Goal: Communication & Community: Answer question/provide support

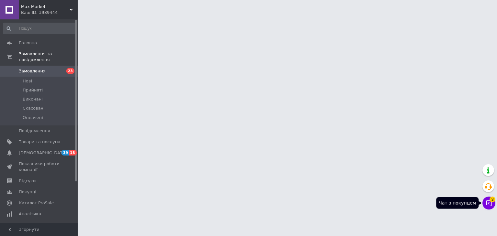
click at [488, 204] on icon at bounding box center [488, 203] width 6 height 6
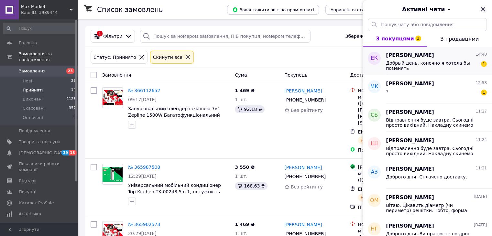
click at [423, 73] on div "[PERSON_NAME] 14:40 Добрый день, конечно я хотела бы поменять 1" at bounding box center [439, 61] width 106 height 28
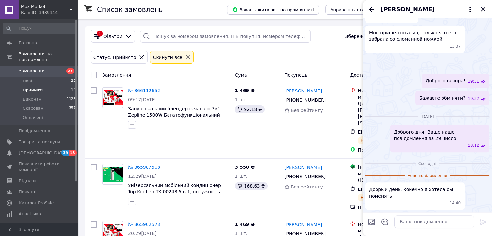
scroll to position [380, 0]
click at [407, 223] on textarea at bounding box center [434, 221] width 80 height 13
click at [370, 66] on img at bounding box center [367, 68] width 5 height 5
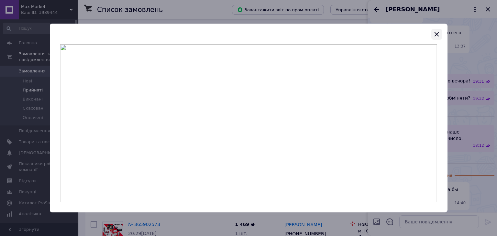
click at [437, 34] on icon "button" at bounding box center [436, 34] width 8 height 8
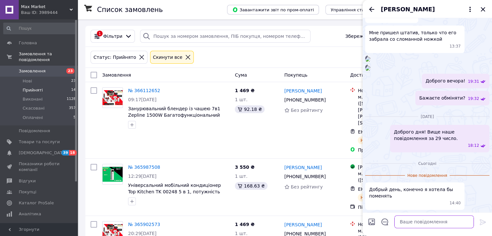
click at [411, 219] on textarea at bounding box center [434, 221] width 80 height 13
type textarea "П"
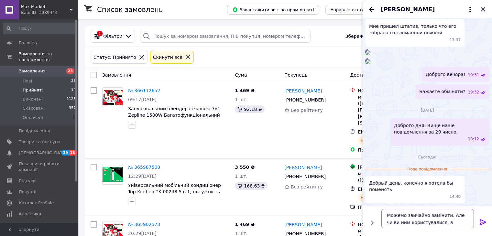
scroll to position [4, 0]
type textarea "Можемо звичайно замінити. Але чи ви ним користувалися, в якому він стані?"
click at [480, 224] on icon at bounding box center [482, 222] width 6 height 6
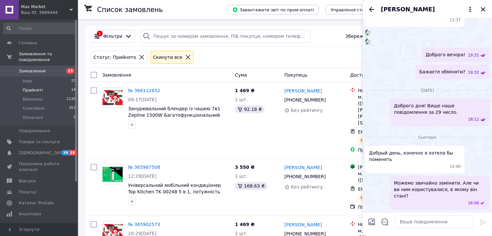
scroll to position [400, 0]
click at [414, 218] on textarea at bounding box center [434, 221] width 80 height 13
type textarea "V"
click at [392, 220] on textarea "Ми готові були відразу" at bounding box center [427, 221] width 92 height 13
click at [457, 221] on textarea "Ми зі своєї сторони готові були відразу" at bounding box center [427, 221] width 92 height 13
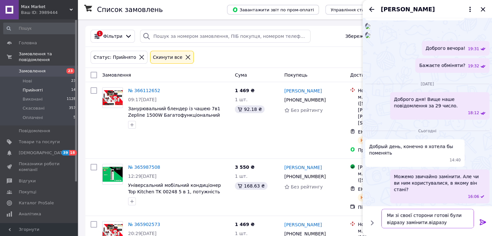
click at [448, 225] on textarea "Ми зі своєї сторони готові були відразу замінити.відразу" at bounding box center [427, 218] width 92 height 19
type textarea "Ми зі своєї сторони готові були відразу замінити."
click at [482, 222] on icon at bounding box center [482, 222] width 6 height 6
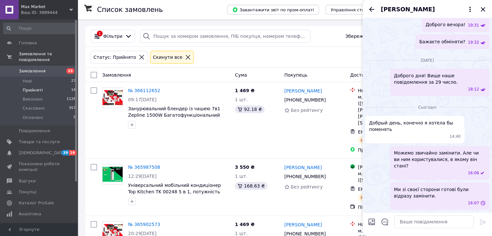
scroll to position [430, 0]
click at [434, 224] on textarea at bounding box center [434, 221] width 80 height 13
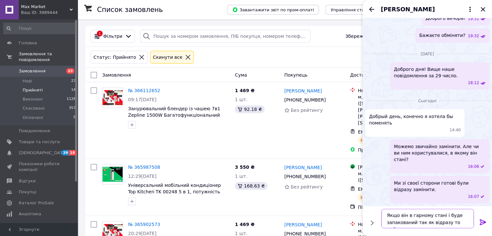
type textarea "Якщо він в гарному стані і буде запакований так як відразу то добре."
click at [481, 221] on icon at bounding box center [483, 222] width 8 height 8
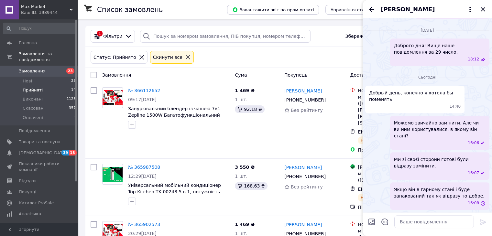
scroll to position [460, 0]
click at [482, 7] on icon "Закрити" at bounding box center [483, 9] width 8 height 8
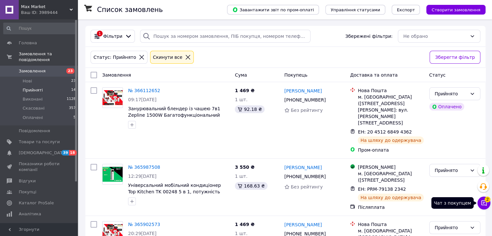
click at [487, 202] on icon at bounding box center [483, 203] width 6 height 6
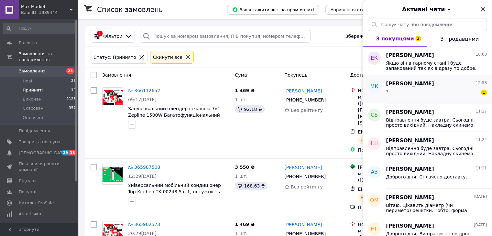
click at [444, 98] on div "[PERSON_NAME] 12:58 ? 1" at bounding box center [439, 89] width 106 height 28
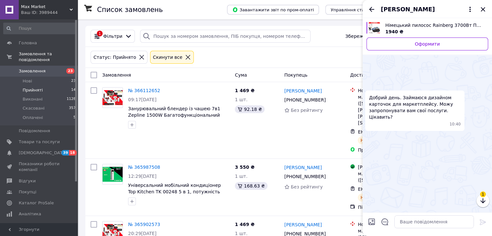
scroll to position [117, 0]
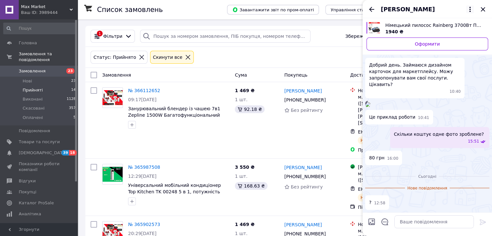
click at [468, 11] on icon at bounding box center [470, 9] width 8 height 8
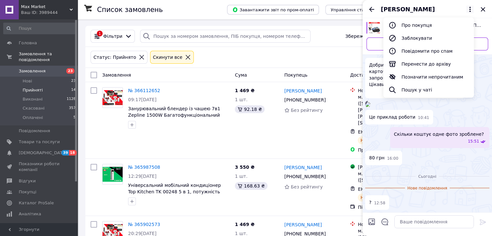
click at [437, 73] on button "Позначити непрочитаним" at bounding box center [428, 76] width 91 height 13
